Goal: Task Accomplishment & Management: Manage account settings

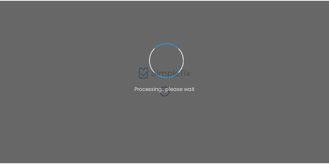
scroll to position [52, 0]
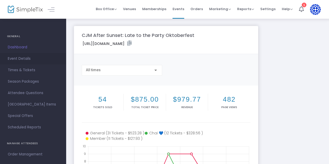
click at [26, 58] on span "Event Details" at bounding box center [33, 58] width 51 height 7
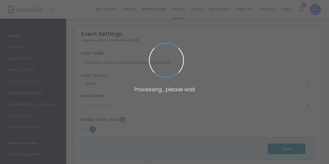
type input "Lillian and Albert Small Capital Jewish Museum"
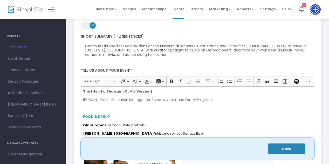
scroll to position [166, 0]
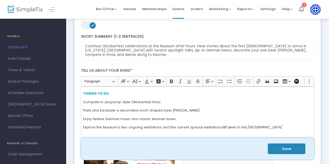
click at [291, 150] on button "Save" at bounding box center [287, 148] width 38 height 11
